Goal: Information Seeking & Learning: Learn about a topic

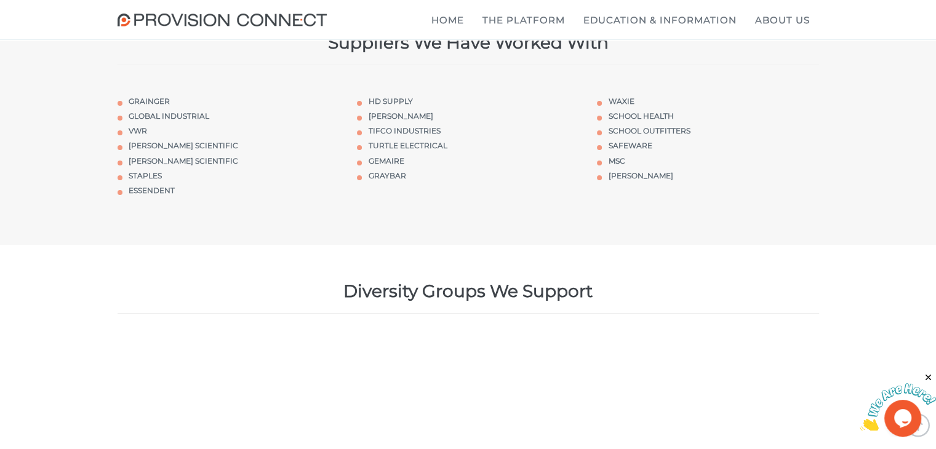
scroll to position [4191, 0]
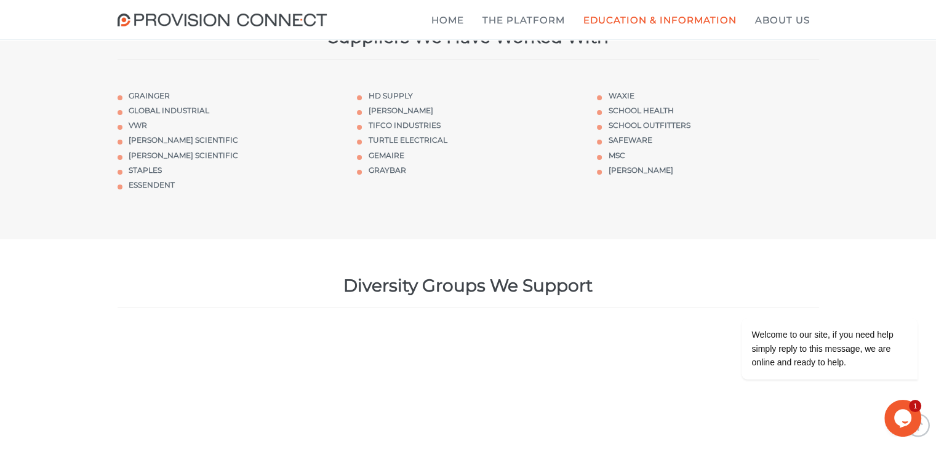
click at [0, 0] on link "What is a double punchout?" at bounding box center [0, 0] width 0 height 0
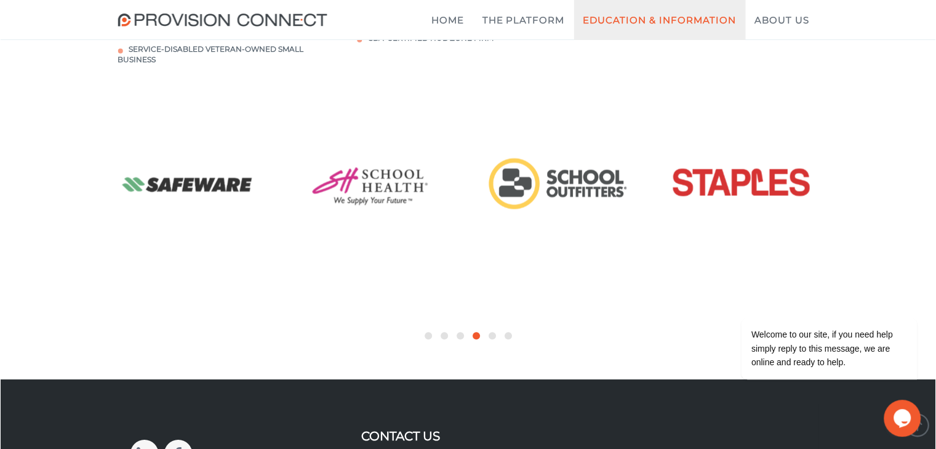
scroll to position [4557, 0]
